Goal: Information Seeking & Learning: Find specific fact

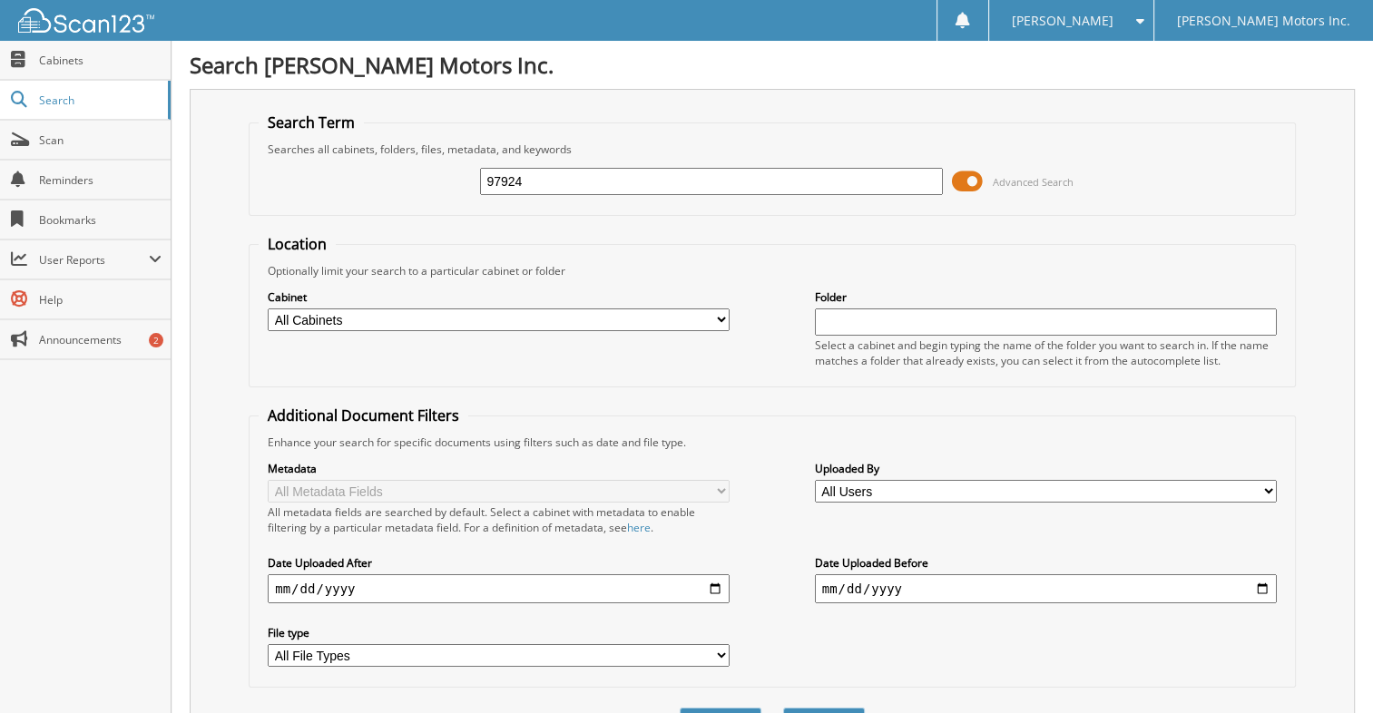
type input "97924"
click at [783, 708] on button "Search" at bounding box center [824, 725] width 82 height 34
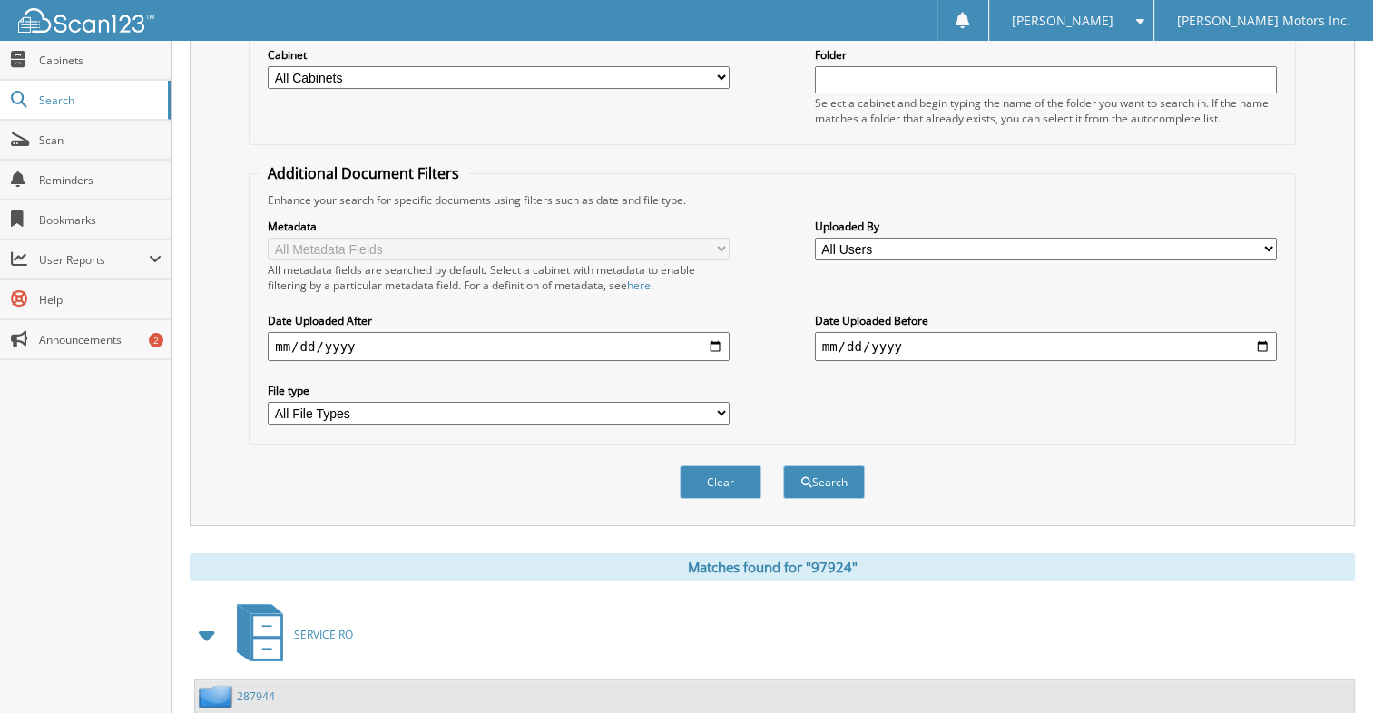
scroll to position [352, 0]
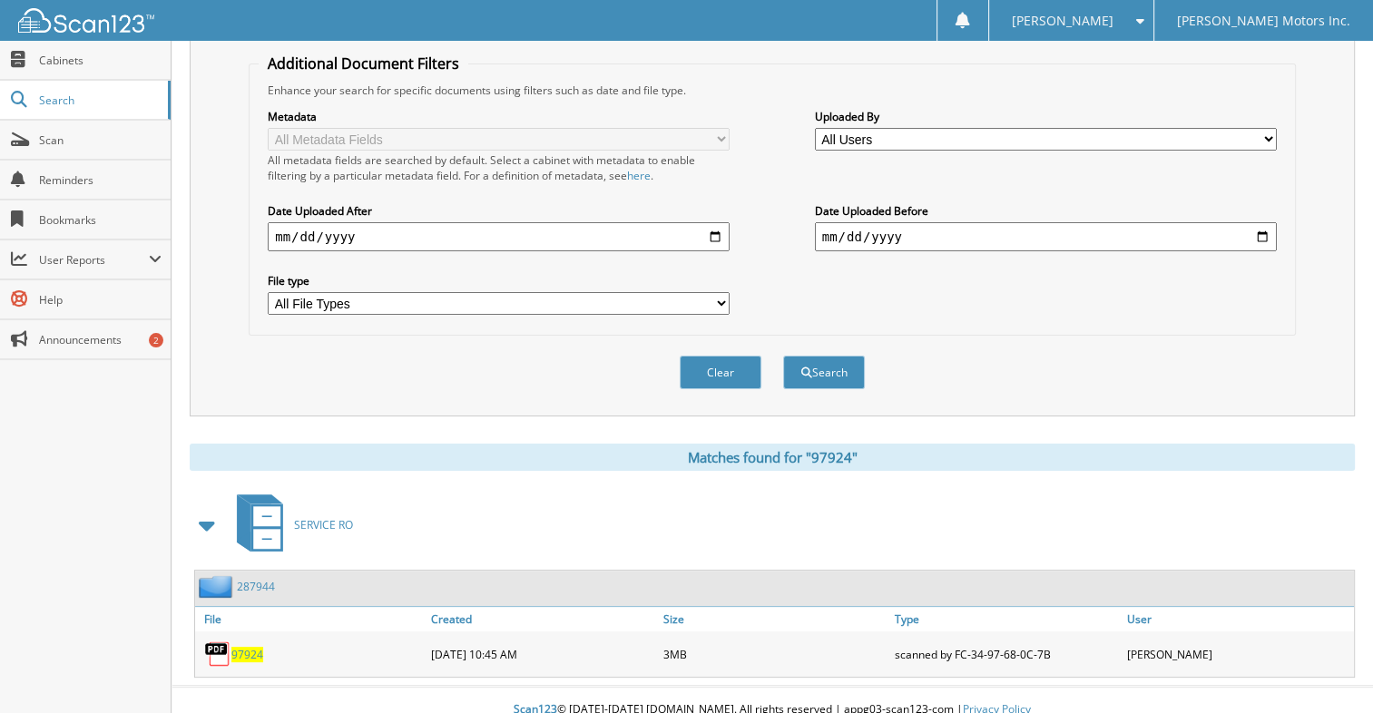
click at [240, 647] on span "97924" at bounding box center [247, 654] width 32 height 15
click at [247, 647] on span "97924" at bounding box center [247, 654] width 32 height 15
click at [218, 641] on img at bounding box center [217, 654] width 27 height 27
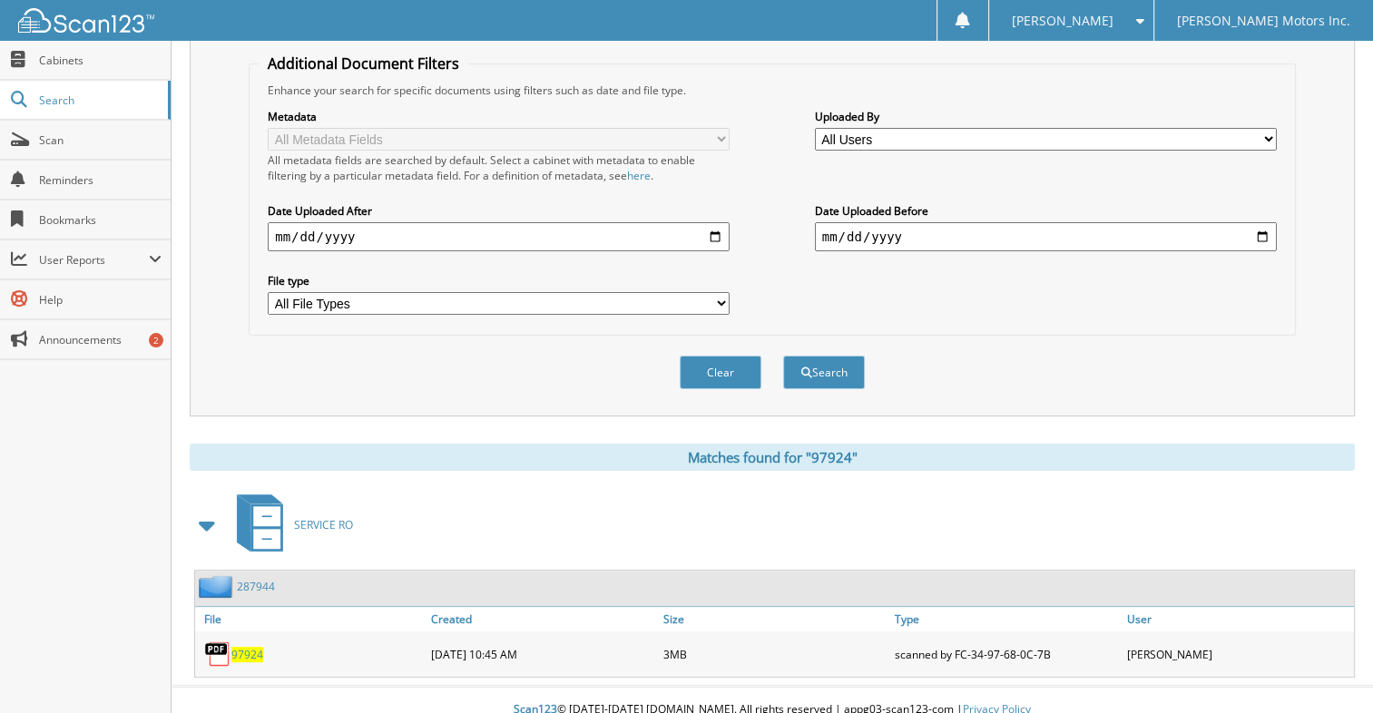
click at [218, 641] on img at bounding box center [217, 654] width 27 height 27
click at [243, 647] on span "97924" at bounding box center [247, 654] width 32 height 15
